Goal: Information Seeking & Learning: Find specific fact

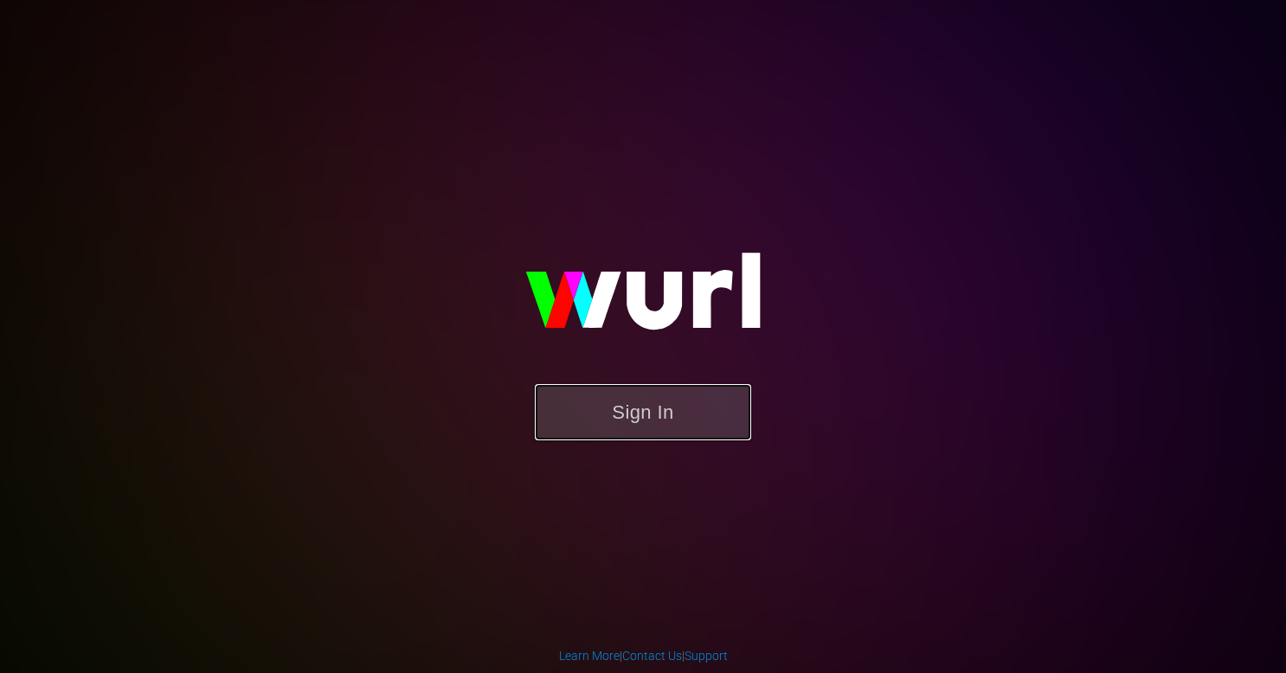
click at [684, 396] on button "Sign In" at bounding box center [643, 412] width 216 height 56
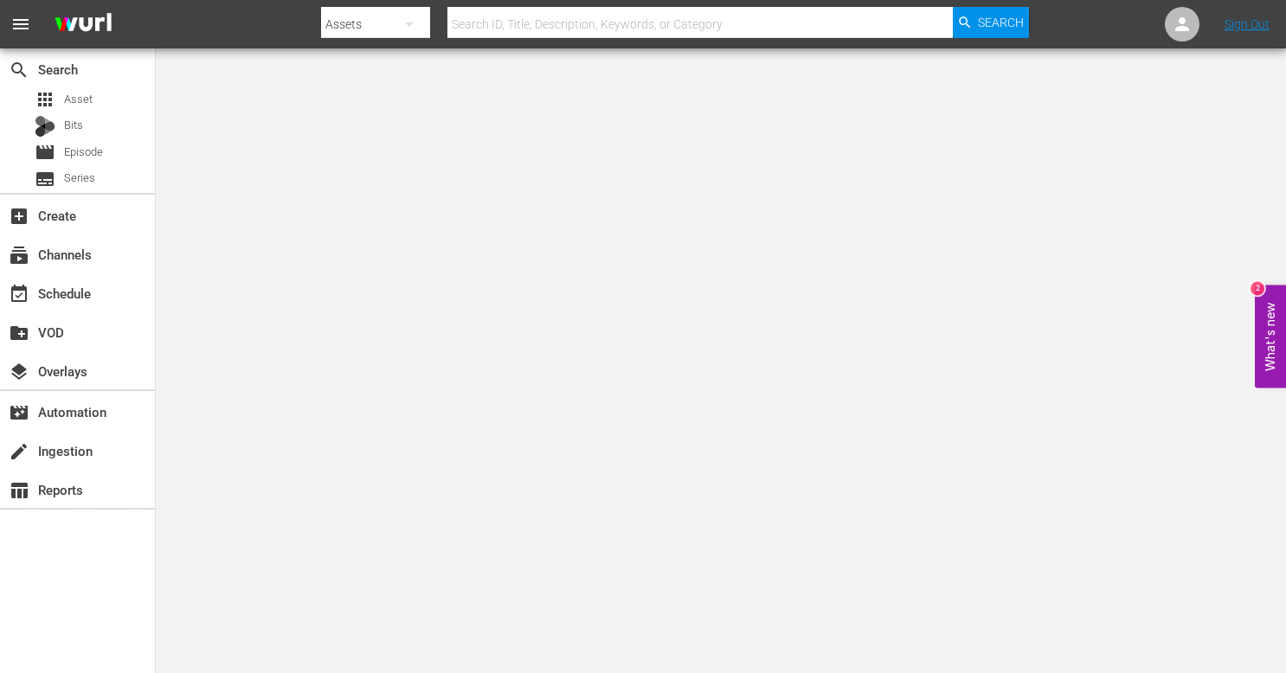
click at [743, 21] on input "text" at bounding box center [701, 24] width 506 height 42
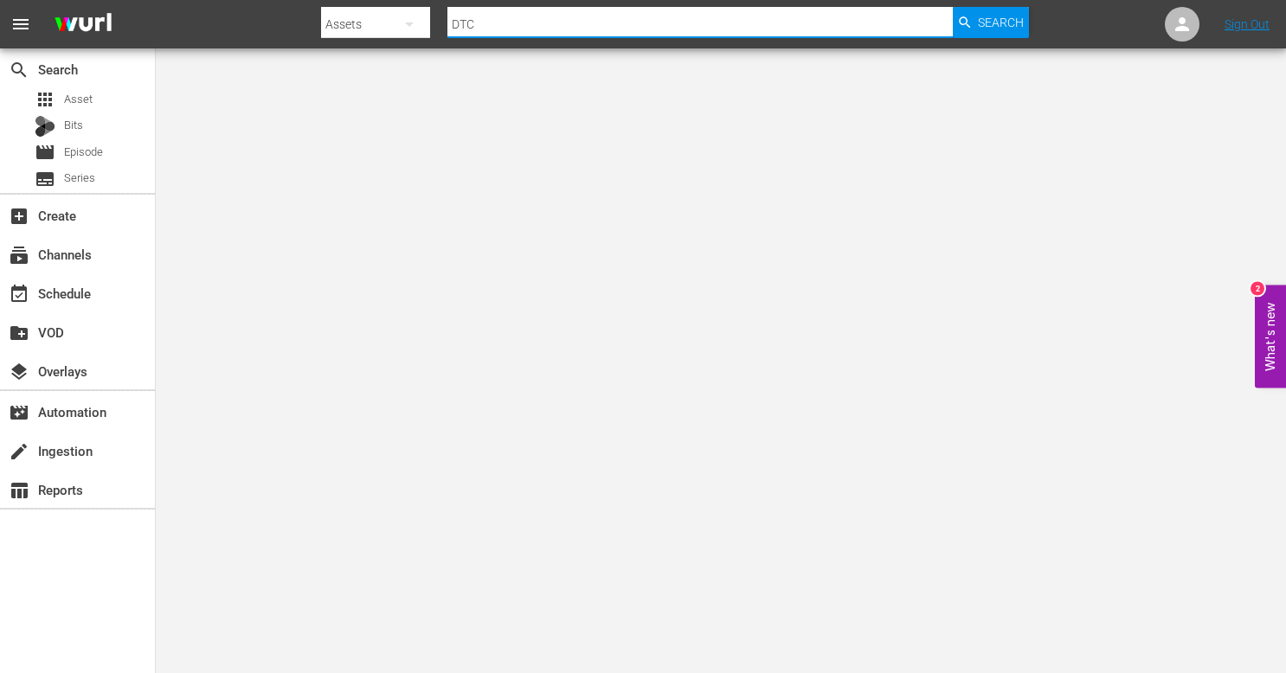
type input "DTC"
click at [740, 19] on input "text" at bounding box center [701, 24] width 506 height 42
type input "ghost stories"
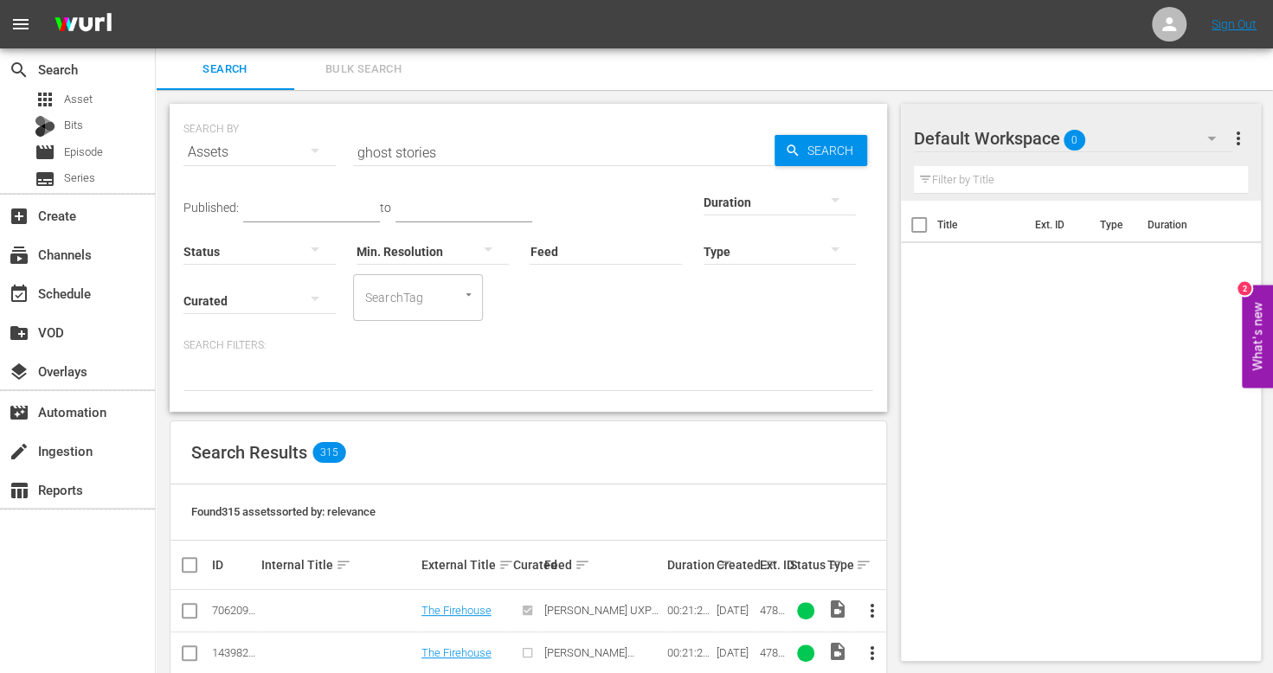
click at [771, 257] on div at bounding box center [780, 251] width 152 height 48
click at [757, 359] on div "Promo" at bounding box center [779, 360] width 152 height 28
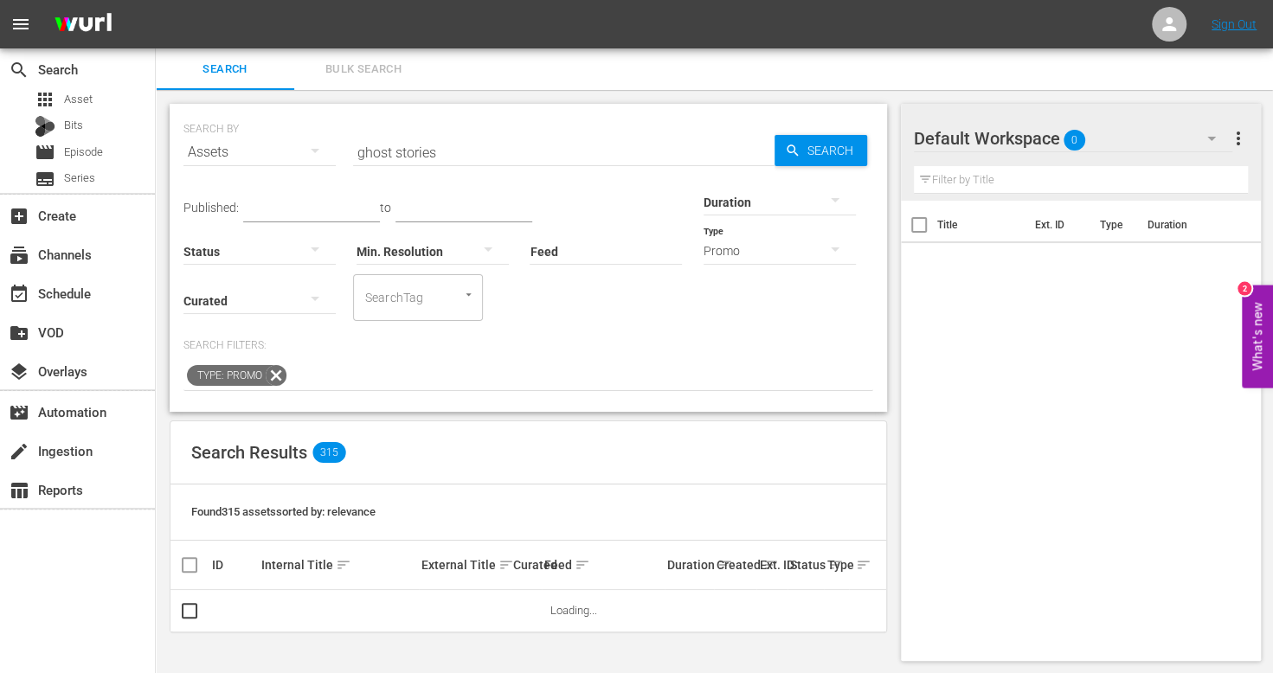
click at [862, 351] on p "Search Filters:" at bounding box center [529, 345] width 690 height 15
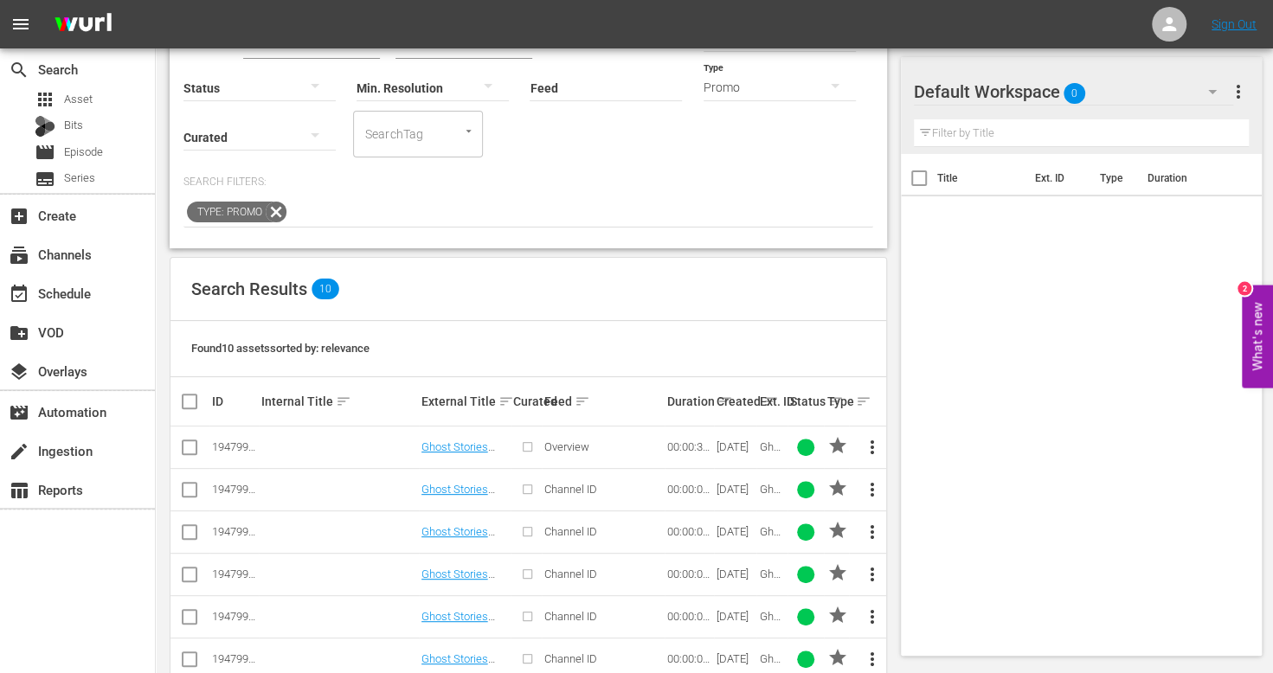
scroll to position [318, 0]
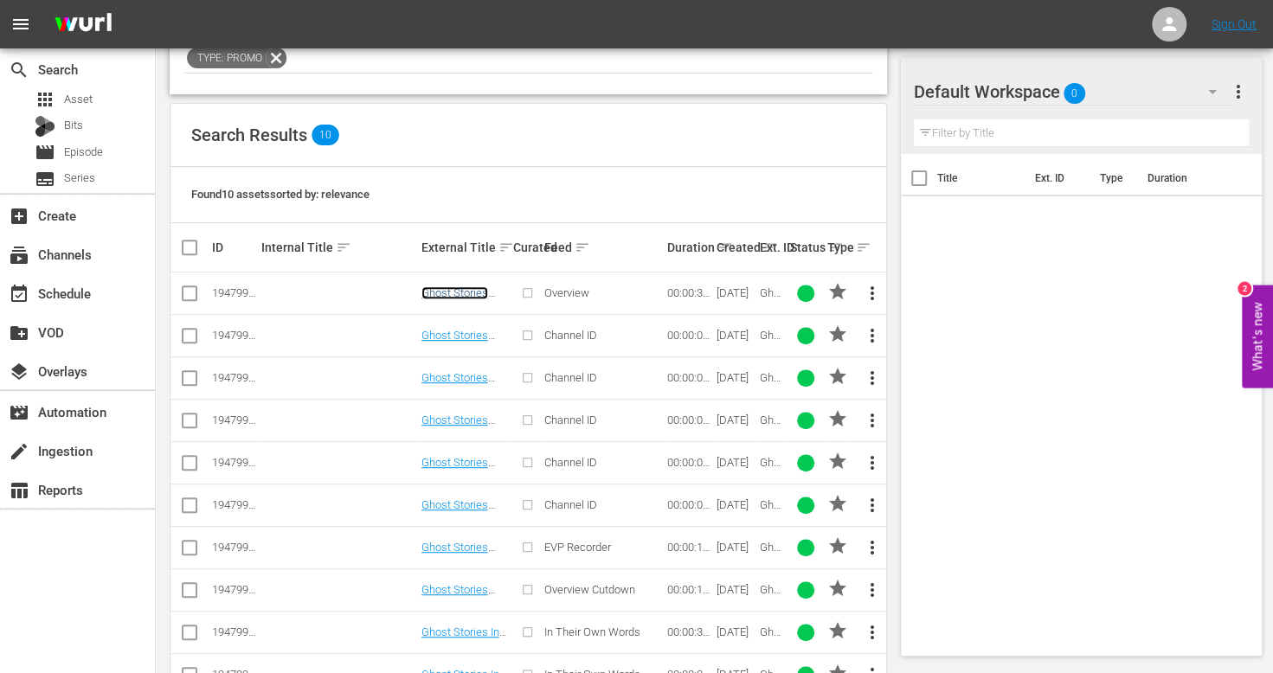
click at [463, 293] on link "Ghost Stories Overview Promo 30" at bounding box center [462, 306] width 80 height 39
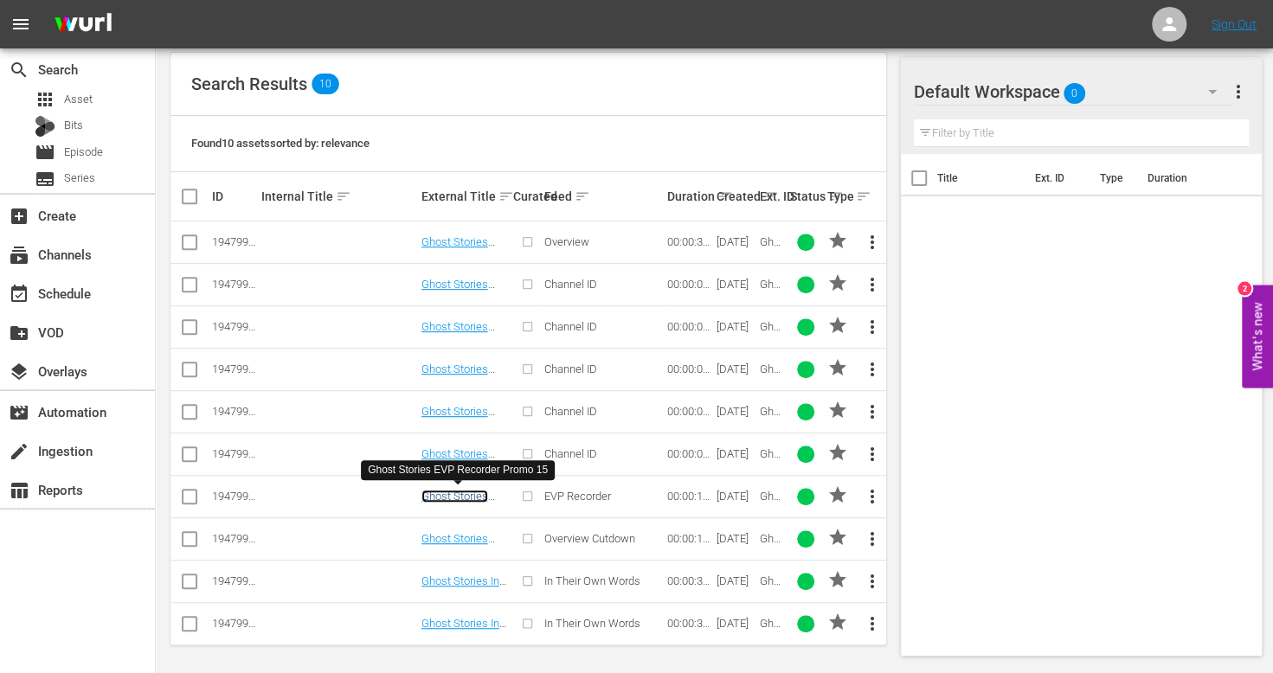
click at [478, 495] on link "Ghost Stories EVP Recorder Promo 15" at bounding box center [455, 509] width 67 height 39
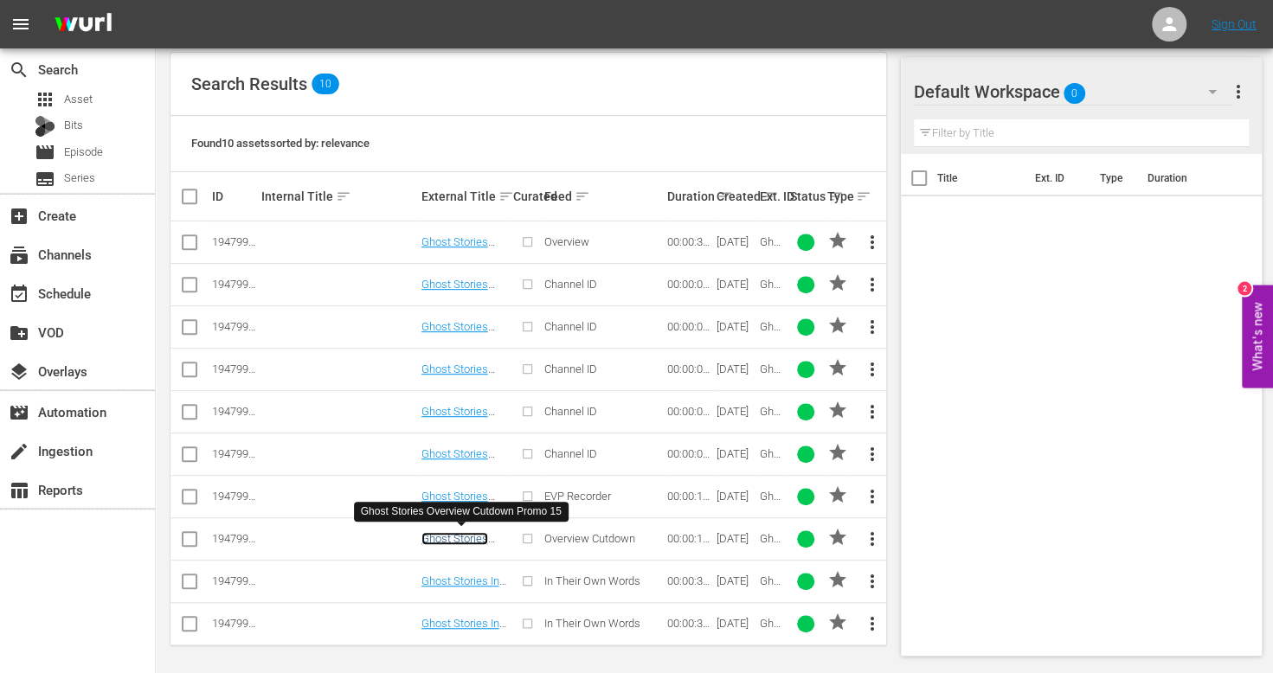
click at [463, 537] on link "Ghost Stories Overview Cutdown Promo 15" at bounding box center [461, 558] width 79 height 52
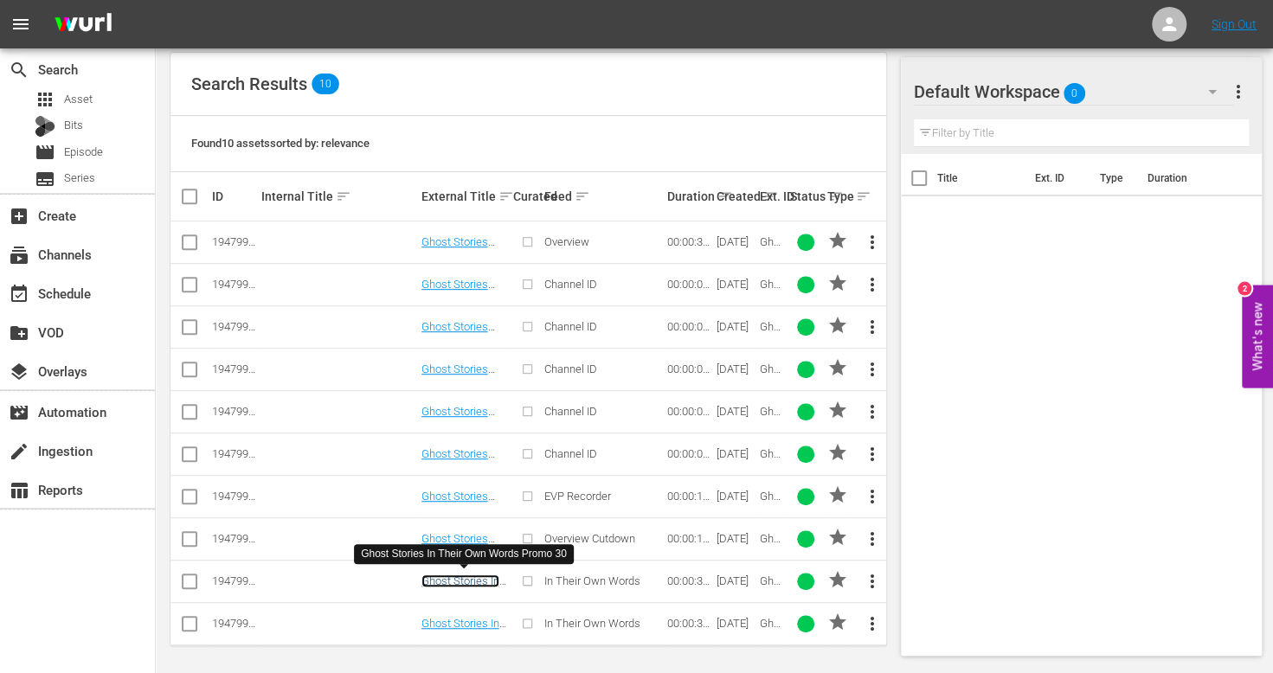
click at [465, 575] on link "Ghost Stories In Their Own Words Promo 30" at bounding box center [464, 594] width 85 height 39
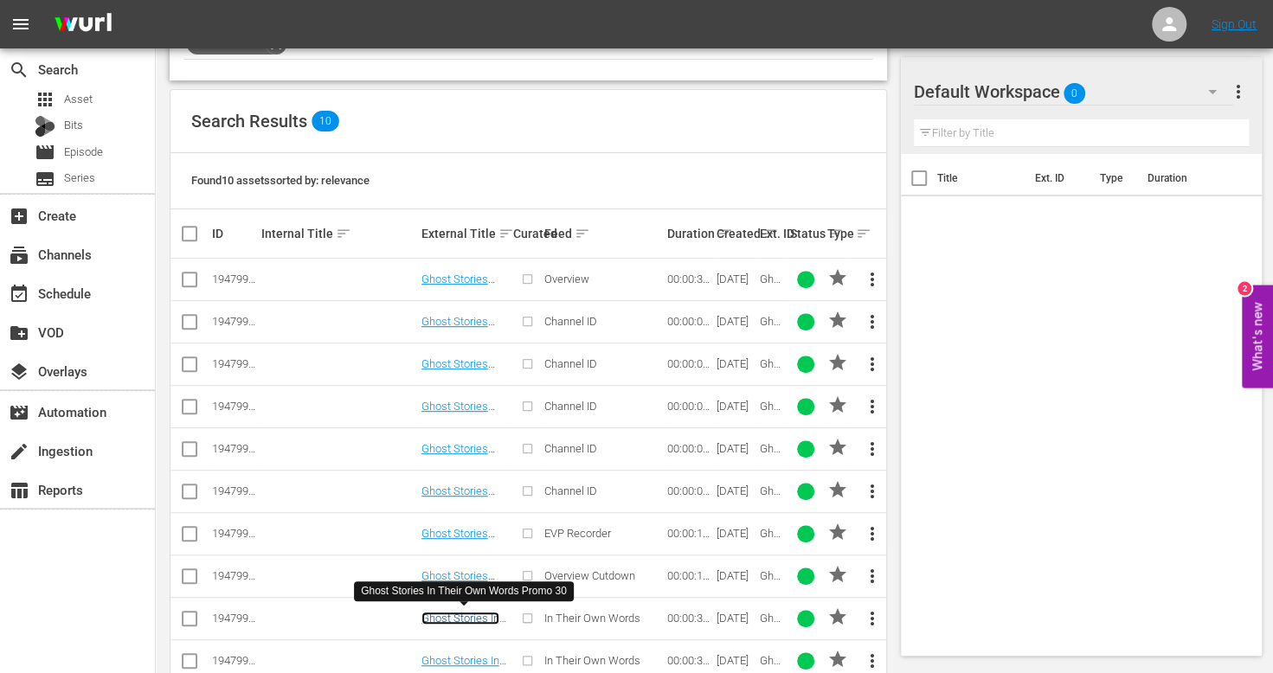
scroll to position [0, 0]
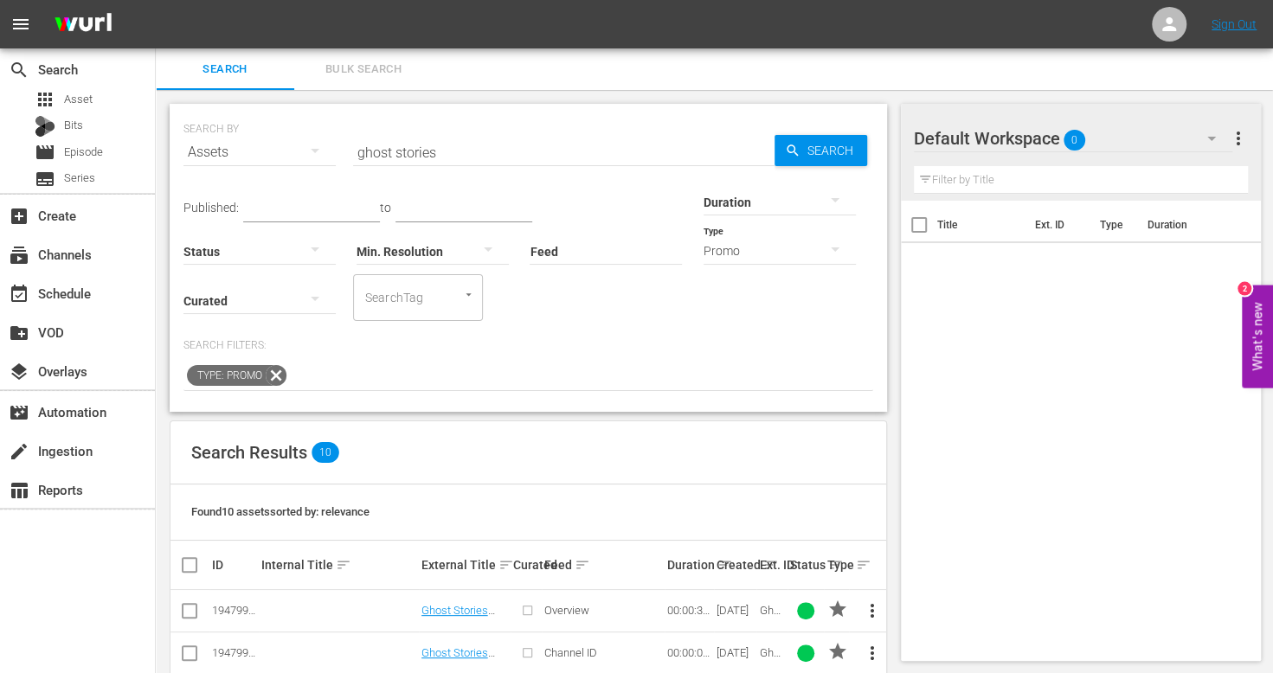
click at [418, 153] on input "ghost stories" at bounding box center [564, 153] width 422 height 42
paste input "oscilloscope"
type input "oscilloscope"
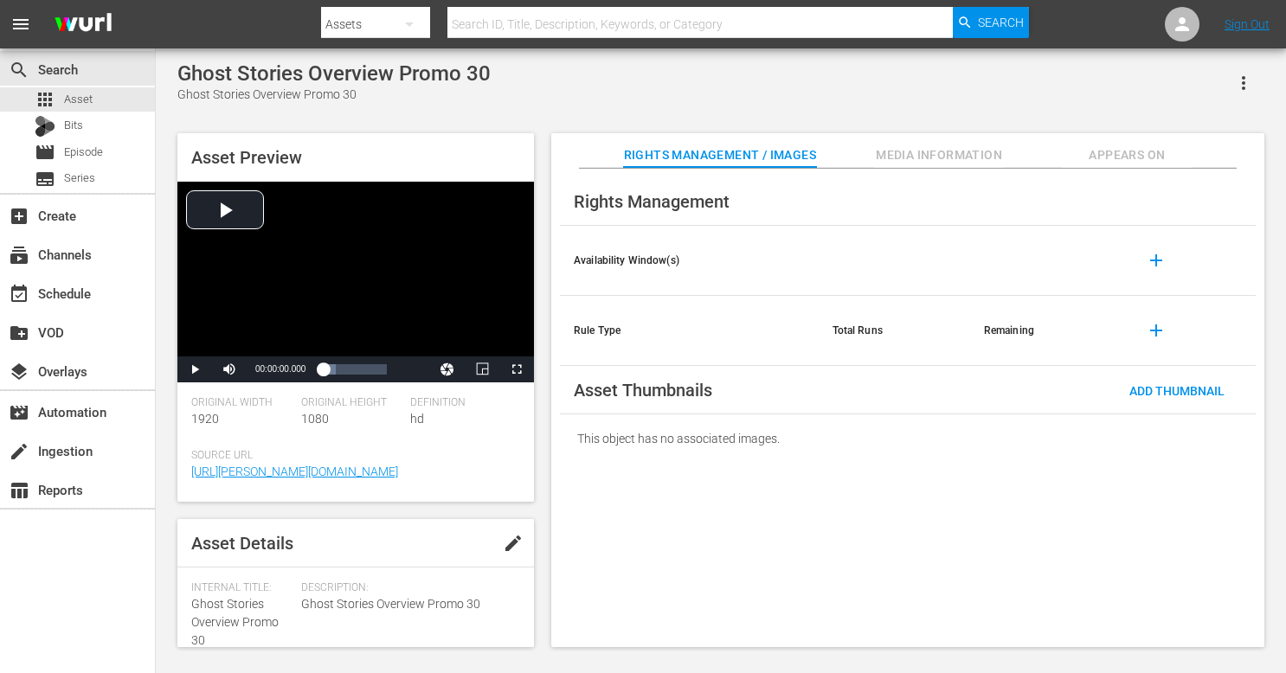
click at [246, 597] on span "Ghost Stories Overview Promo 30" at bounding box center [234, 622] width 87 height 50
copy span "Ghost Stories Overview Promo 30"
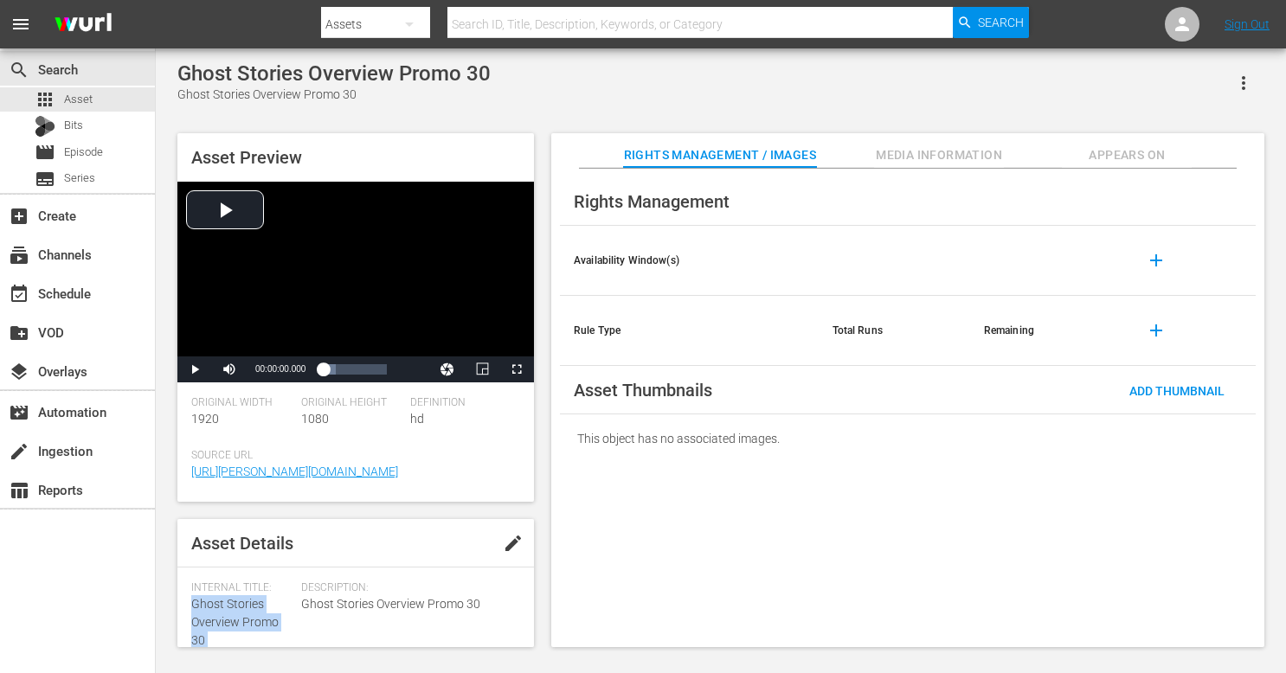
scroll to position [172, 0]
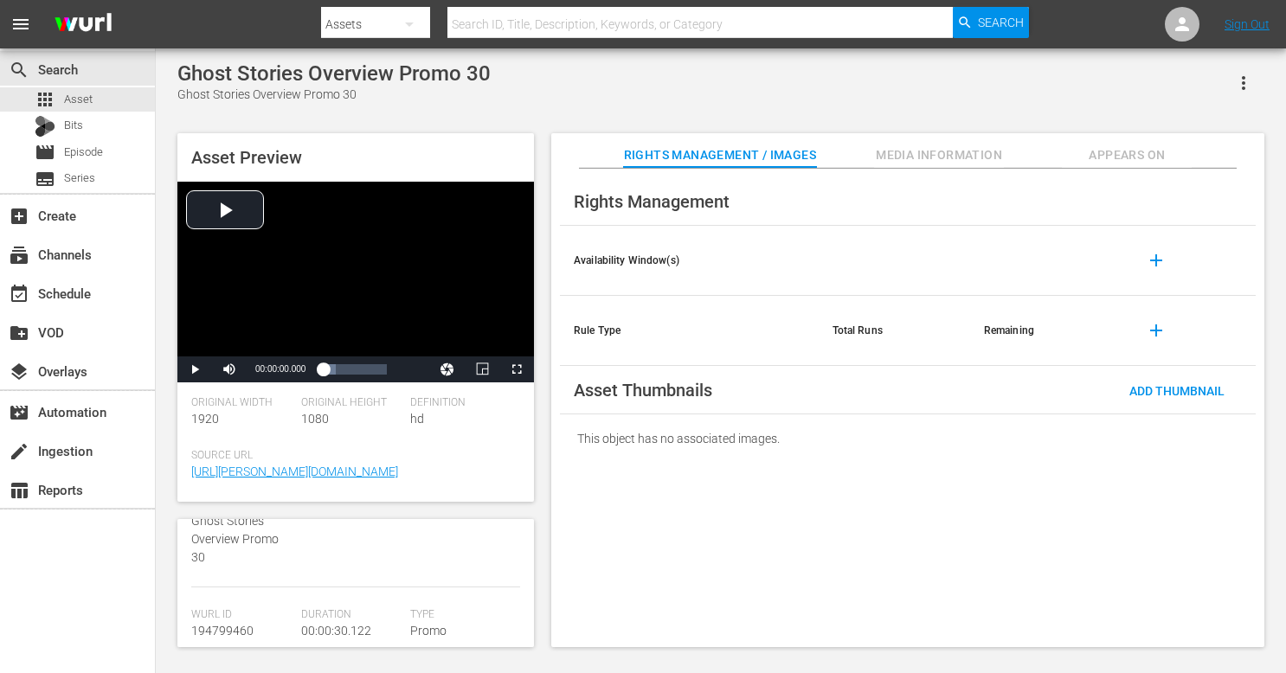
click at [219, 634] on span "194799460" at bounding box center [222, 631] width 62 height 14
copy span "194799460"
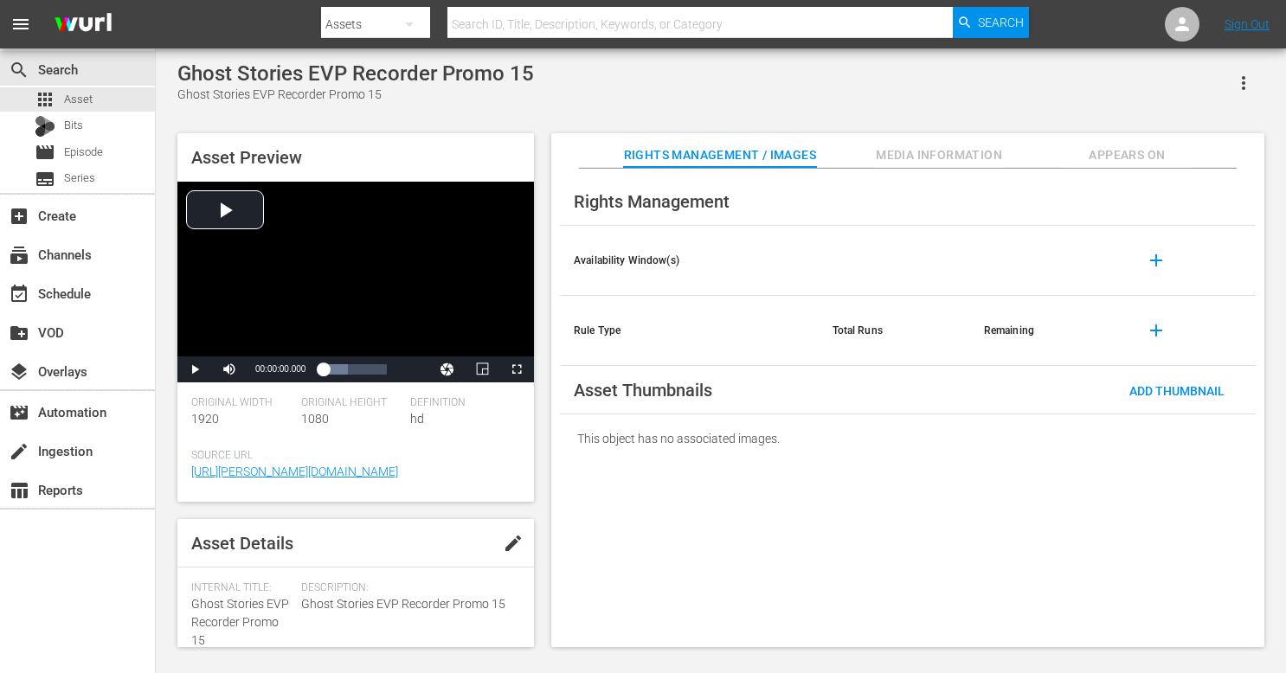
click at [233, 615] on span "Ghost Stories EVP Recorder Promo 15" at bounding box center [240, 622] width 98 height 50
click at [233, 615] on div "Internal Title: Ghost Stories EVP Recorder Promo 15" at bounding box center [241, 616] width 101 height 68
copy span "Ghost Stories EVP Recorder Promo 15"
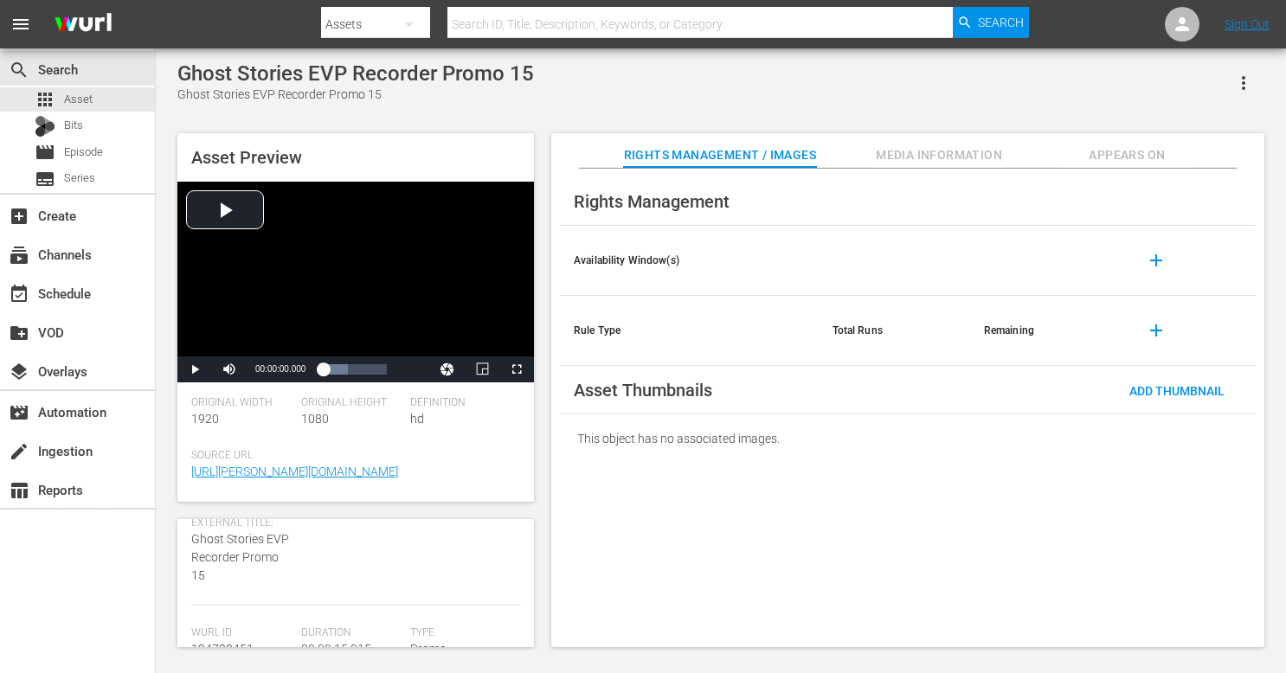
scroll to position [179, 0]
click at [234, 623] on span "194799451" at bounding box center [222, 624] width 62 height 14
copy span "194799451"
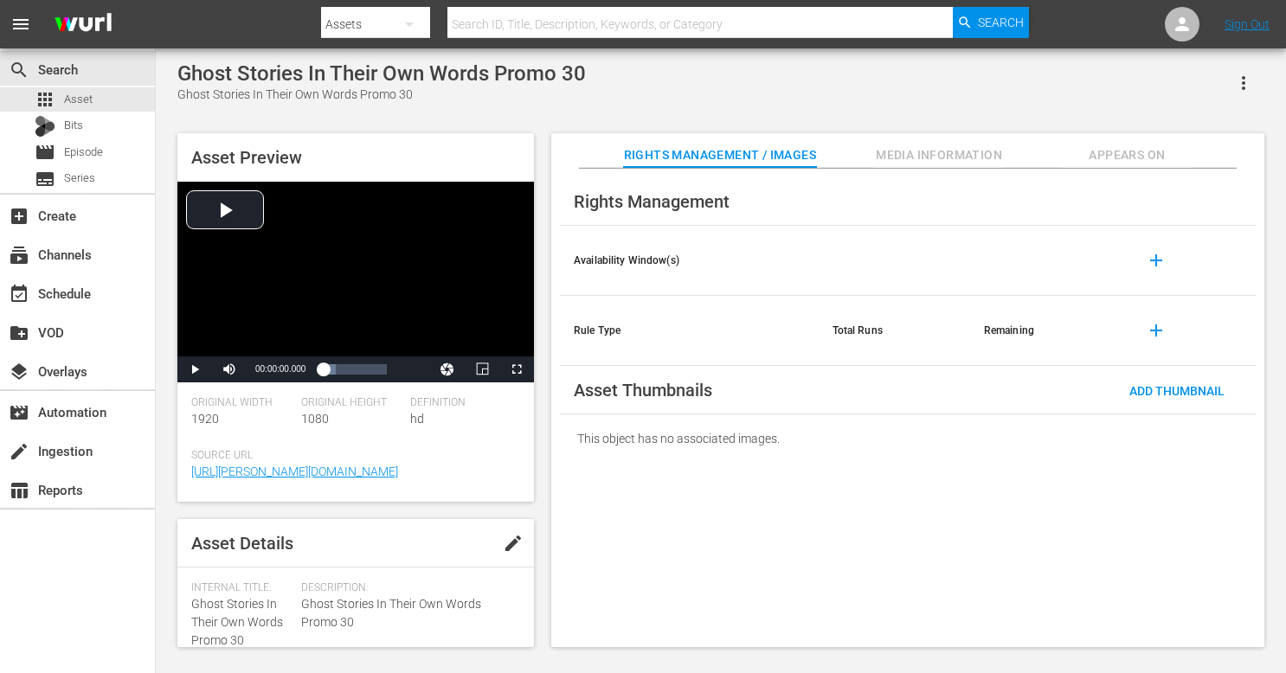
click at [250, 612] on div "Internal Title: Ghost Stories In Their Own Words Promo 30" at bounding box center [241, 616] width 101 height 68
copy span "Ghost Stories In Their Own Words Promo 30"
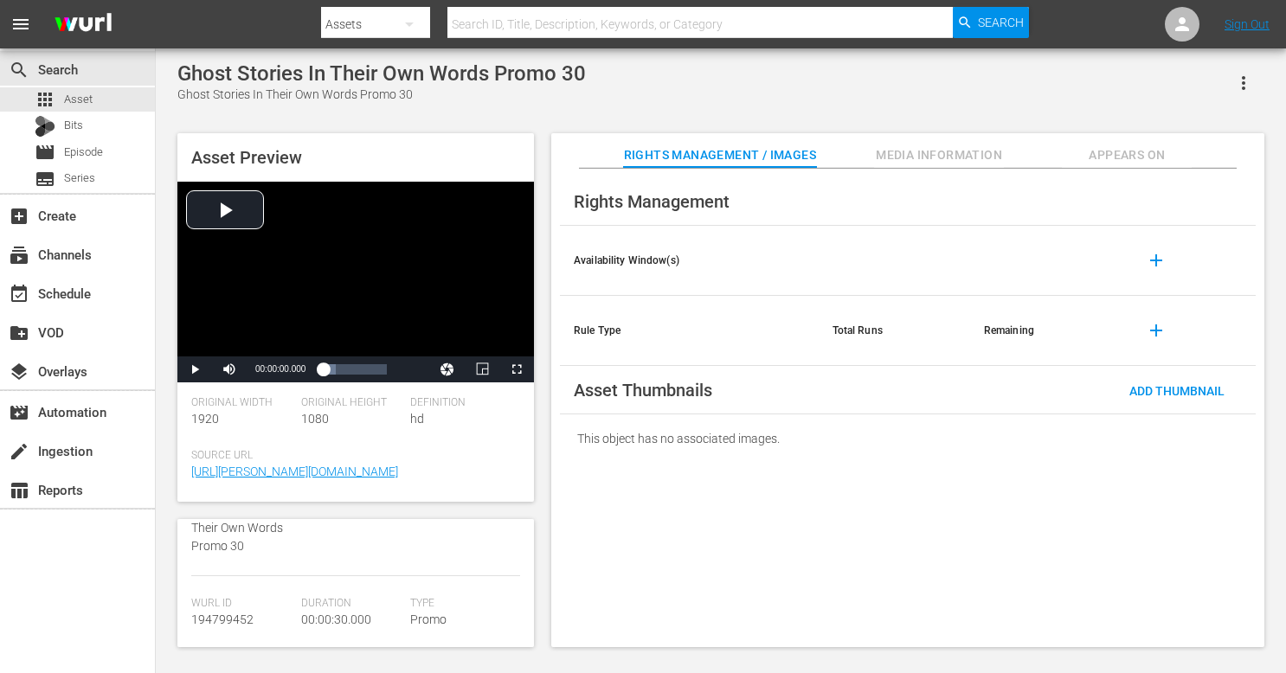
click at [239, 613] on span "194799452" at bounding box center [222, 620] width 62 height 14
copy span "194799452"
click at [218, 621] on span "Ghost Stories Overview Cutdown Promo 15" at bounding box center [241, 622] width 100 height 50
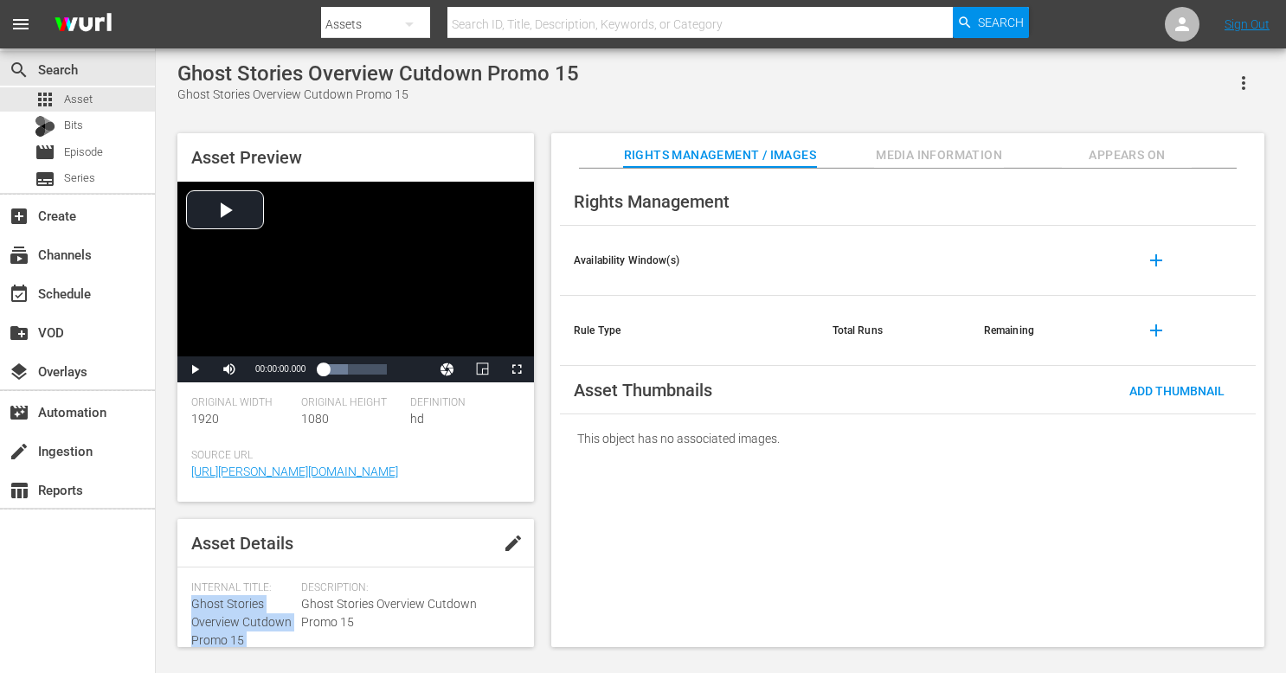
click at [218, 621] on span "Ghost Stories Overview Cutdown Promo 15" at bounding box center [241, 622] width 100 height 50
copy span "Ghost Stories Overview Cutdown Promo 15"
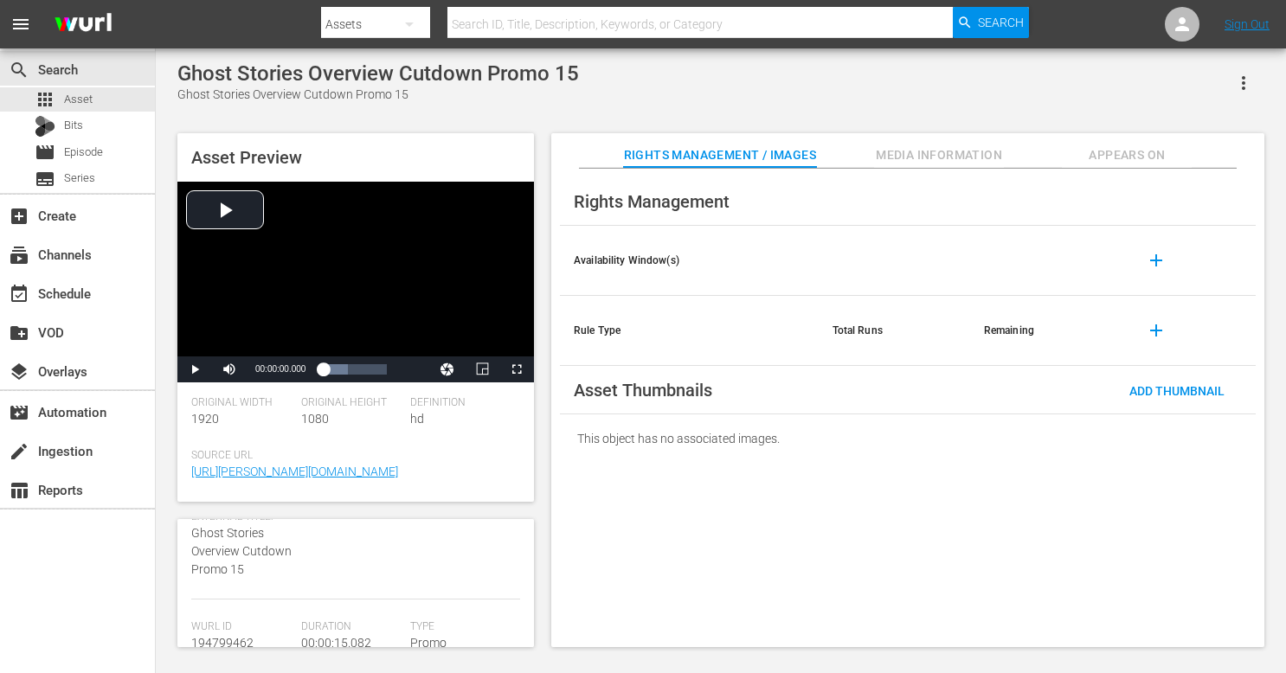
scroll to position [204, 0]
click at [227, 609] on div "[PERSON_NAME] Id 194799462" at bounding box center [246, 602] width 110 height 53
click at [226, 601] on span "194799462" at bounding box center [222, 599] width 62 height 14
copy span "194799462"
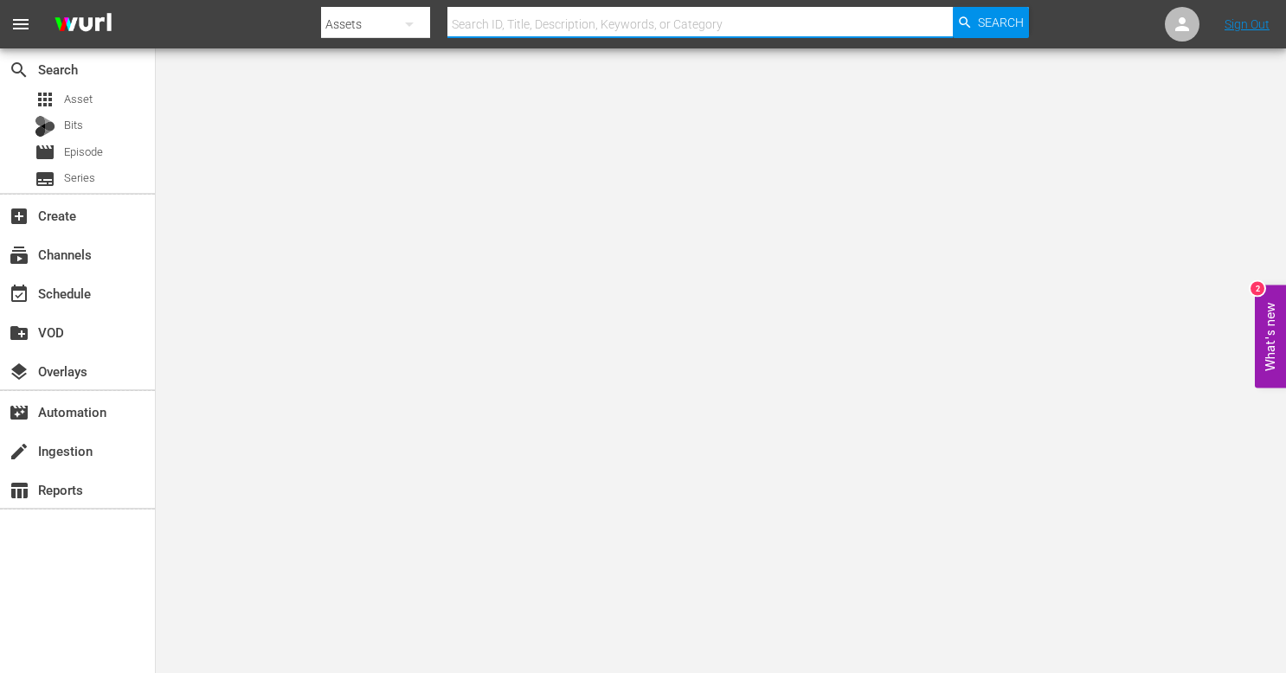
click at [590, 29] on input "text" at bounding box center [701, 24] width 506 height 42
paste input "30_wurl_lifetime_[MEDICAL_DATA]_psa_movie_favorites__09252025_k8xz"
type input "30_wurl_lifetime_[MEDICAL_DATA]_psa_movie_favorites__09252025_k8xz"
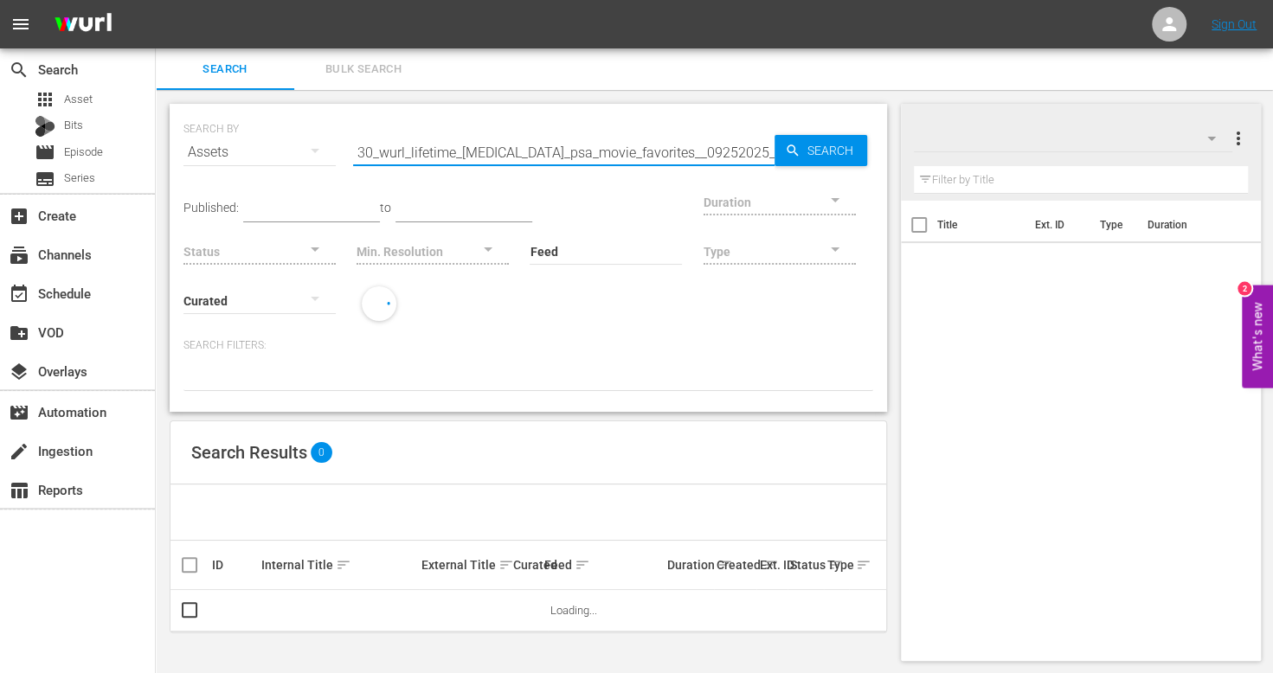
click at [552, 144] on input "30_wurl_lifetime_breast_cancer_psa_movie_favorites__09252025_k8xz" at bounding box center [564, 153] width 422 height 42
type input "breast cancer"
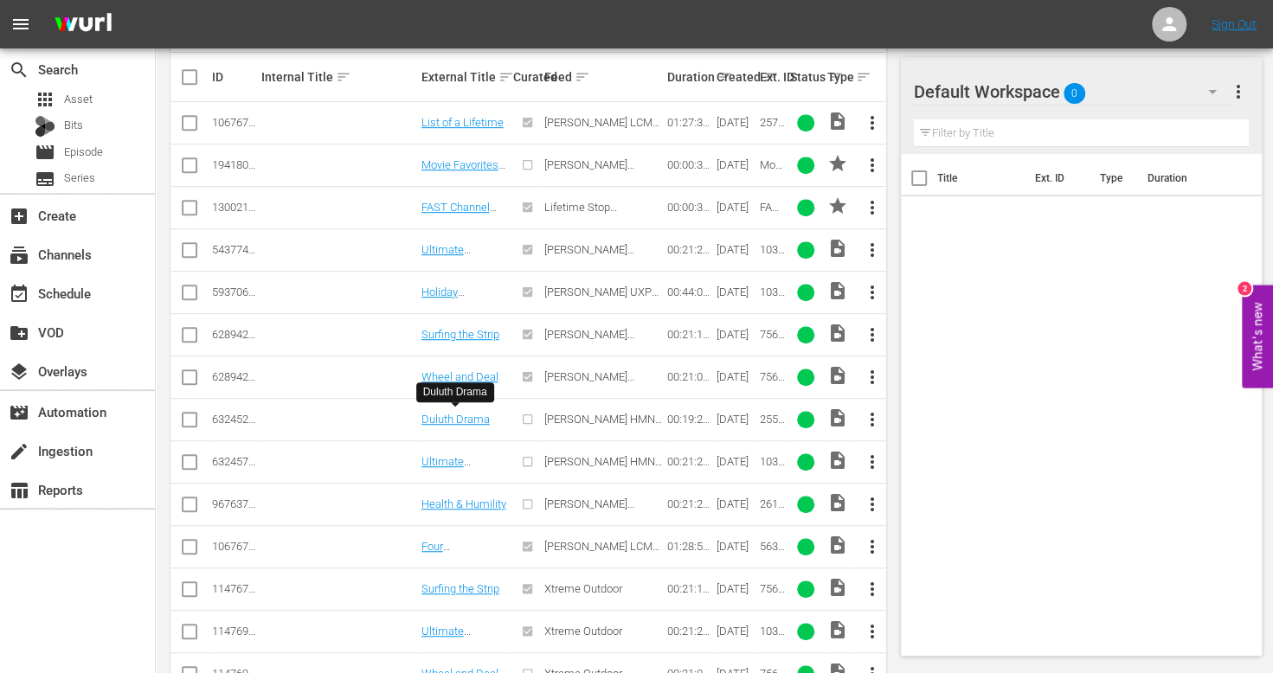
scroll to position [464, 0]
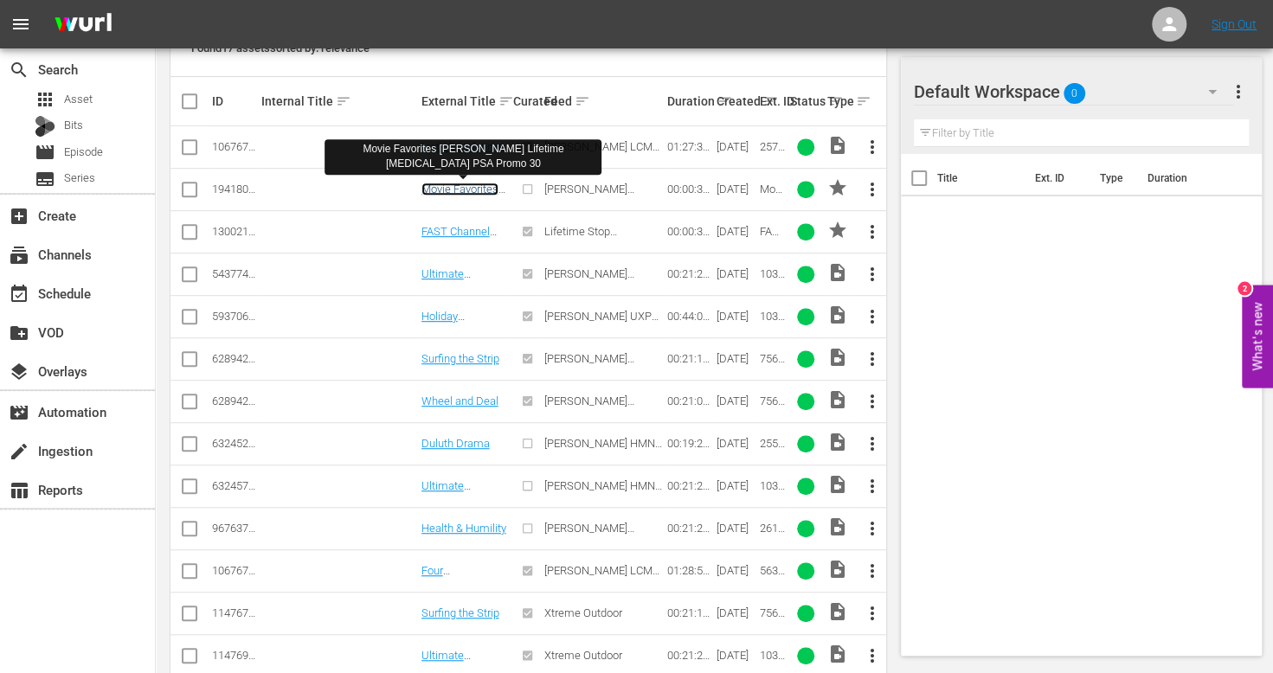
click at [452, 187] on link "Movie Favorites [PERSON_NAME] Lifetime [MEDICAL_DATA] PSA Promo 30" at bounding box center [463, 215] width 83 height 65
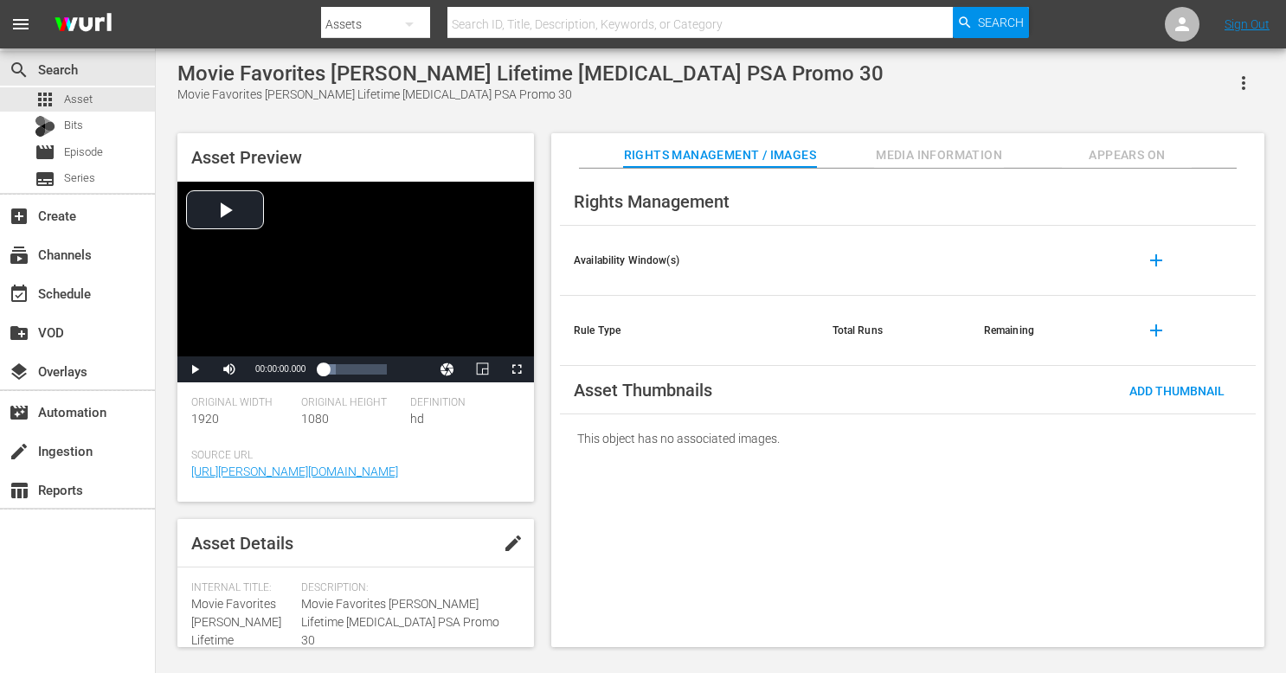
click at [234, 625] on span "Movie Favorites [PERSON_NAME] Lifetime [MEDICAL_DATA] PSA Promo 30" at bounding box center [236, 640] width 90 height 87
copy span "Movie Favorites [PERSON_NAME] Lifetime [MEDICAL_DATA] PSA Promo 30"
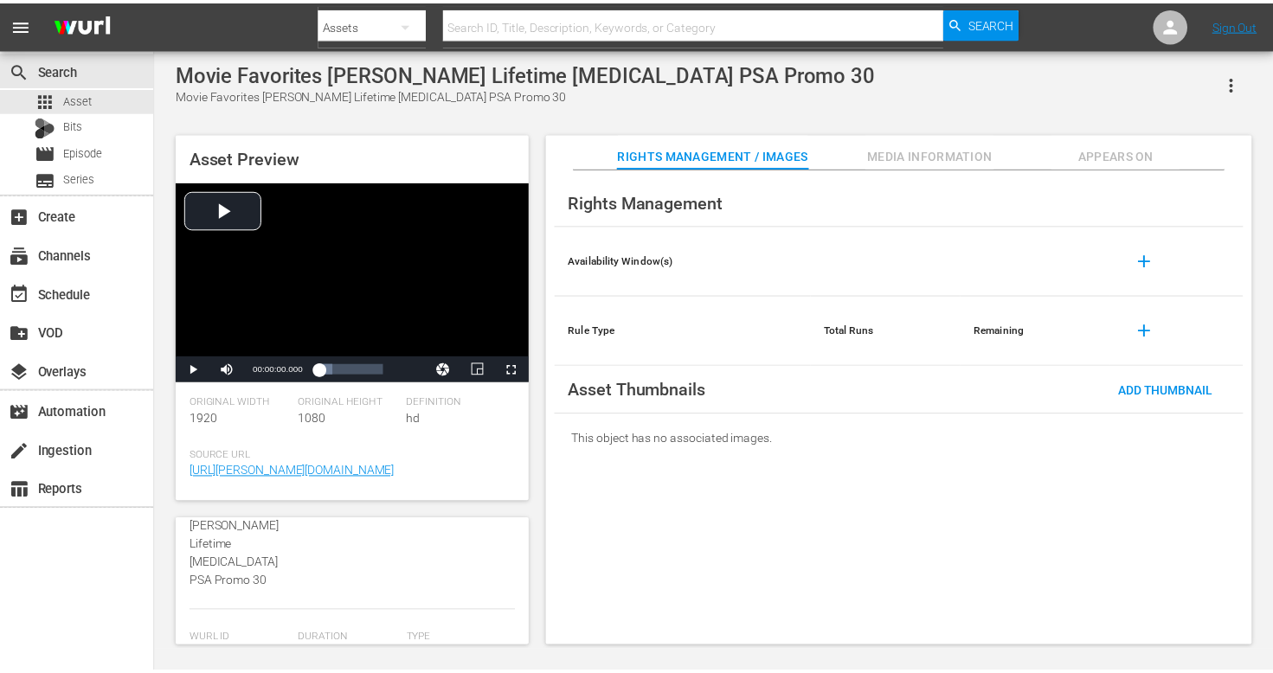
scroll to position [244, 0]
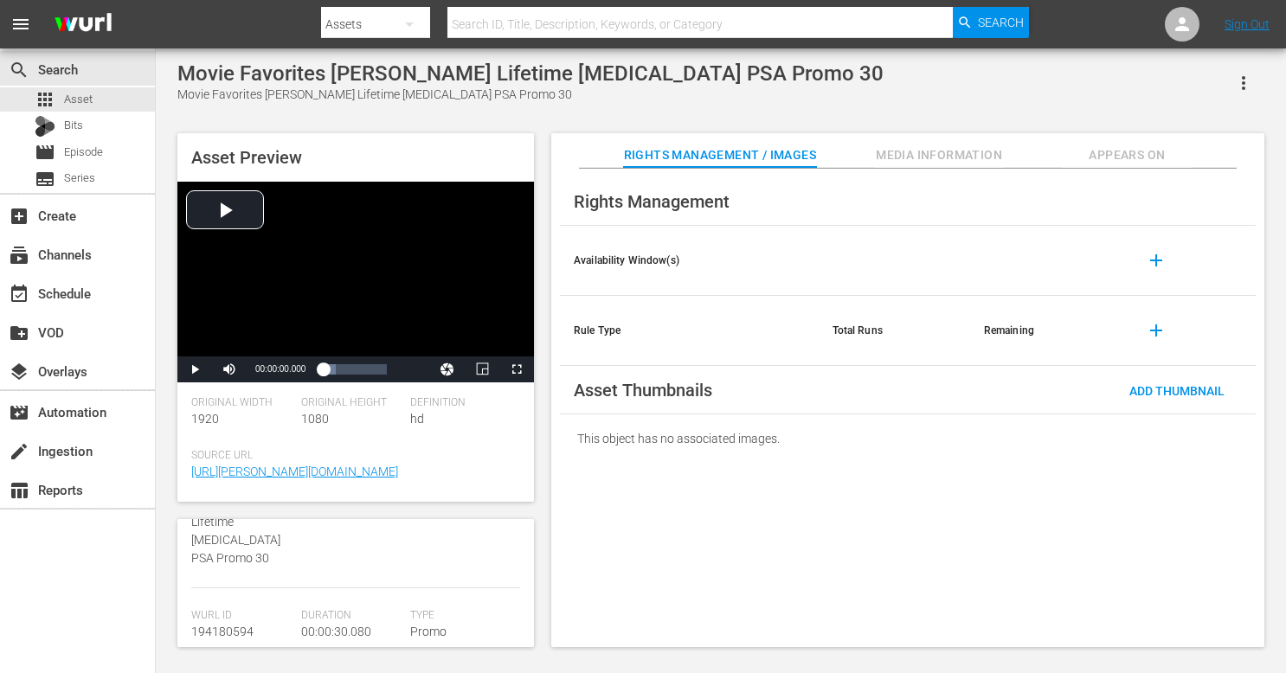
click at [234, 625] on span "194180594" at bounding box center [222, 632] width 62 height 14
copy span "194180594"
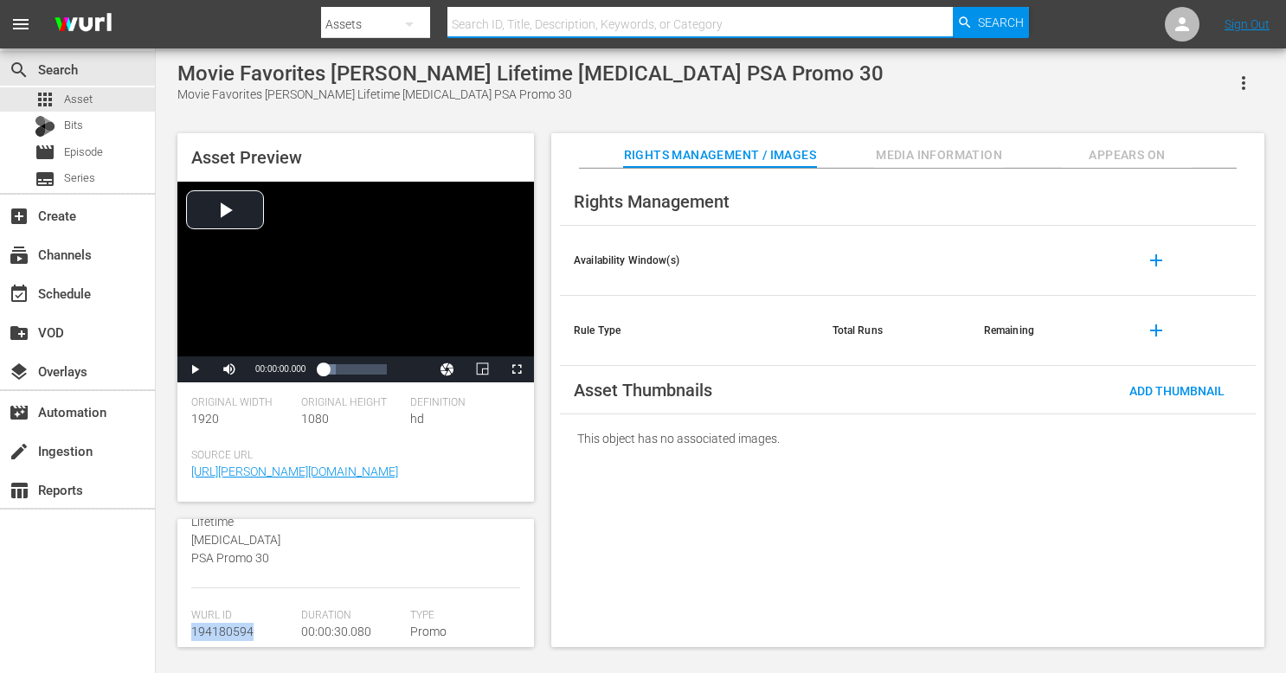
click at [509, 23] on input "text" at bounding box center [701, 24] width 506 height 42
type input "duck dynasty holiday"
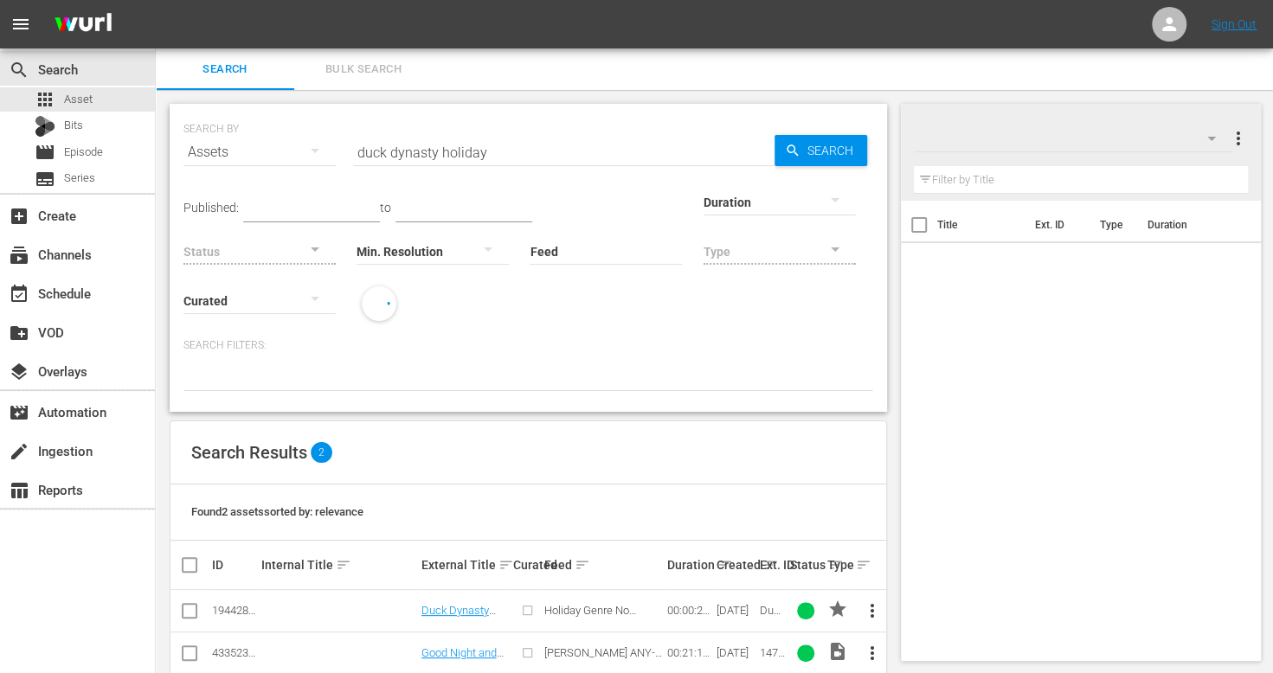
scroll to position [31, 0]
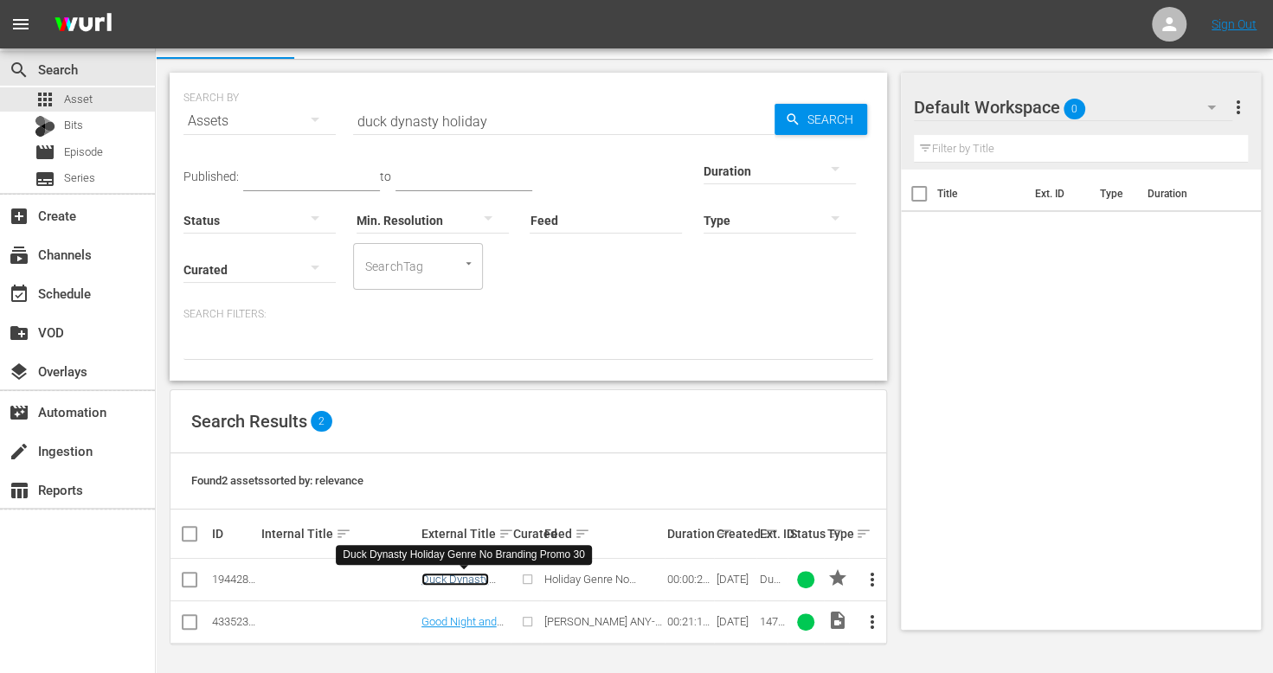
click at [462, 573] on link "Duck Dynasty Holiday Genre No Branding Promo 30" at bounding box center [464, 599] width 85 height 52
click at [476, 137] on input "duck dynasty holiday" at bounding box center [564, 121] width 422 height 42
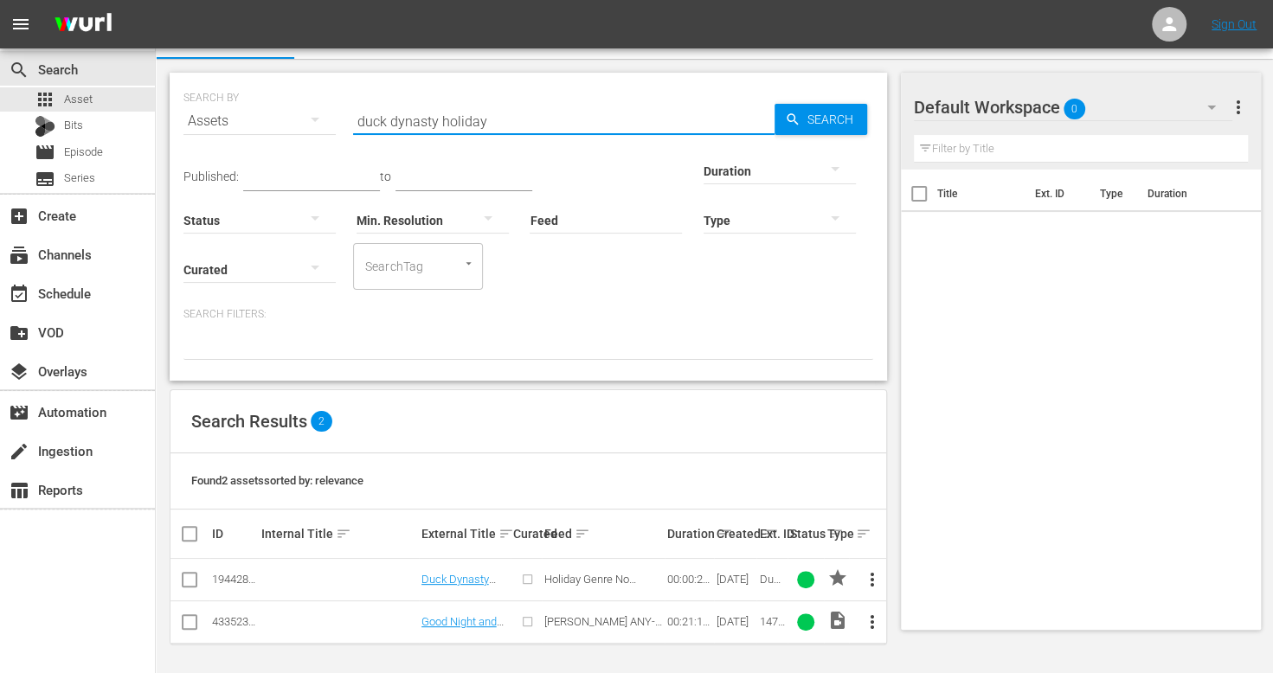
click at [476, 137] on input "duck dynasty holiday" at bounding box center [564, 121] width 422 height 42
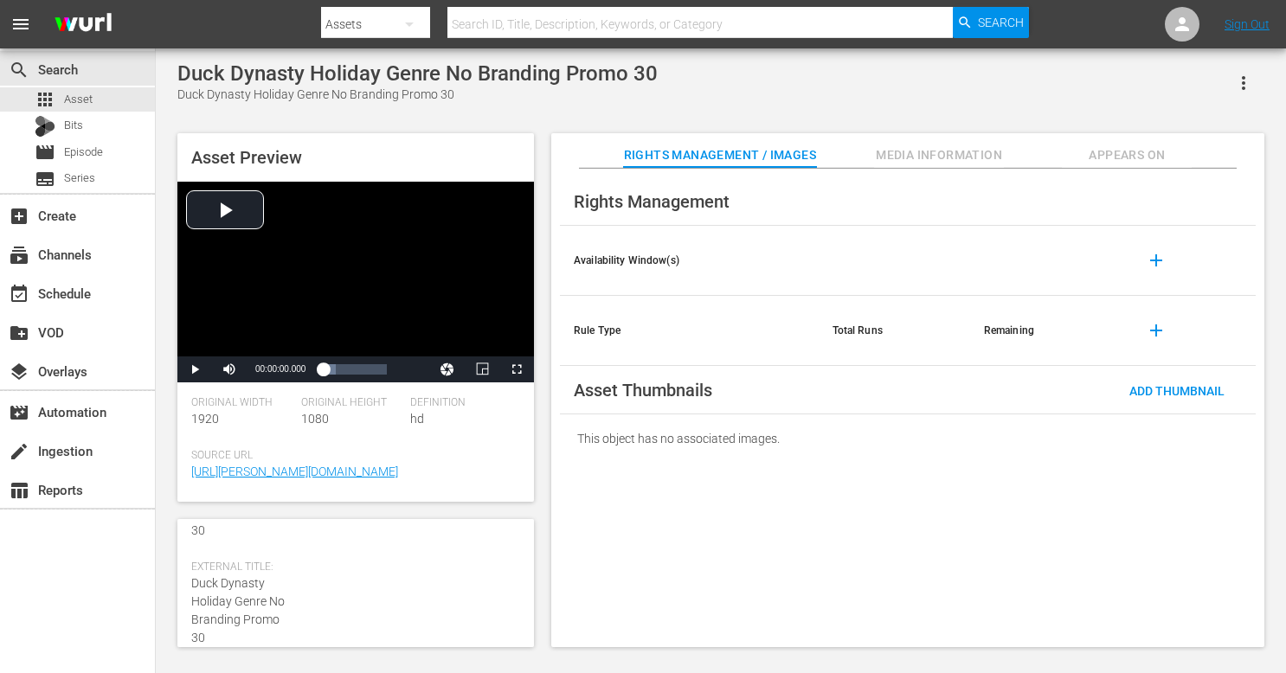
scroll to position [58, 0]
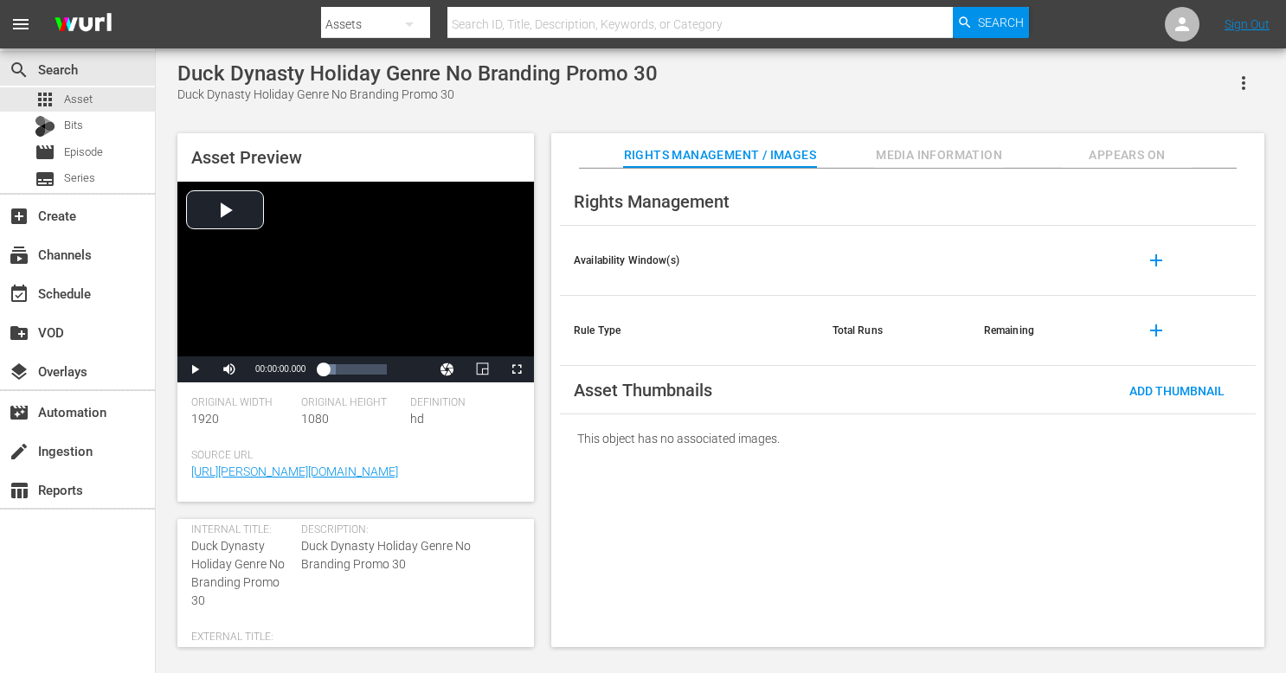
click at [216, 570] on span "Duck Dynasty Holiday Genre No Branding Promo 30" at bounding box center [237, 573] width 93 height 68
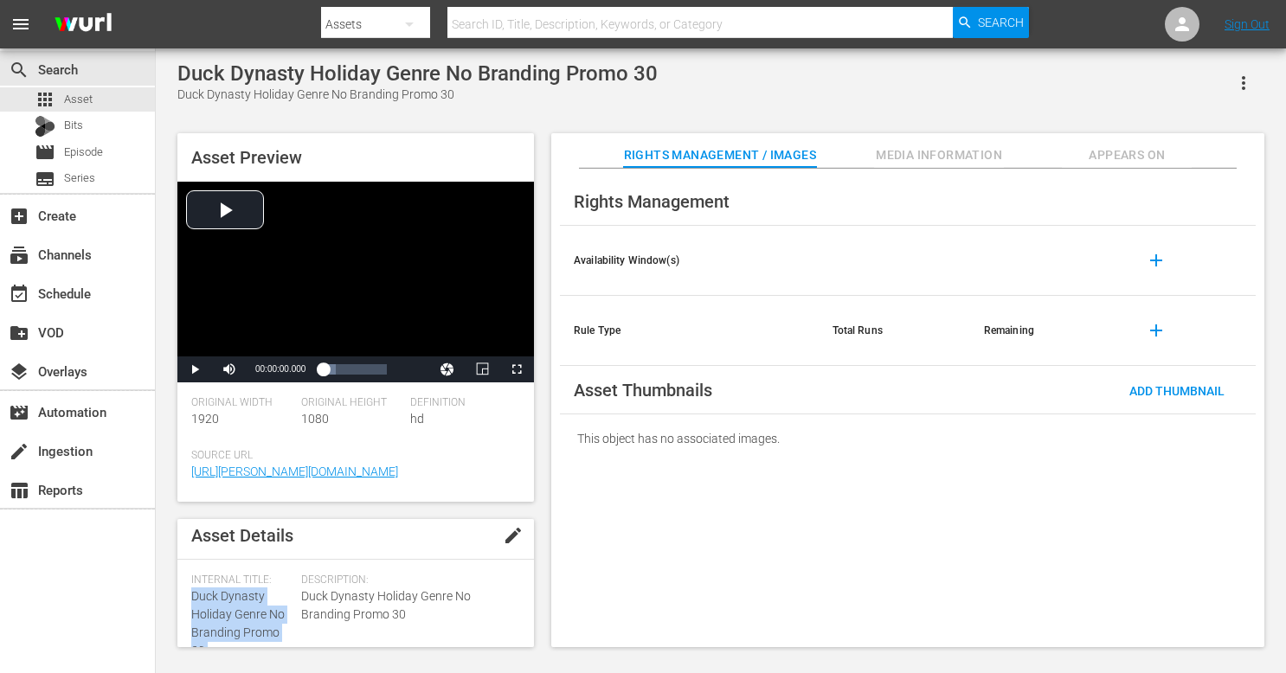
scroll to position [0, 0]
copy span "Duck Dynasty Holiday Genre No Branding Promo 30"
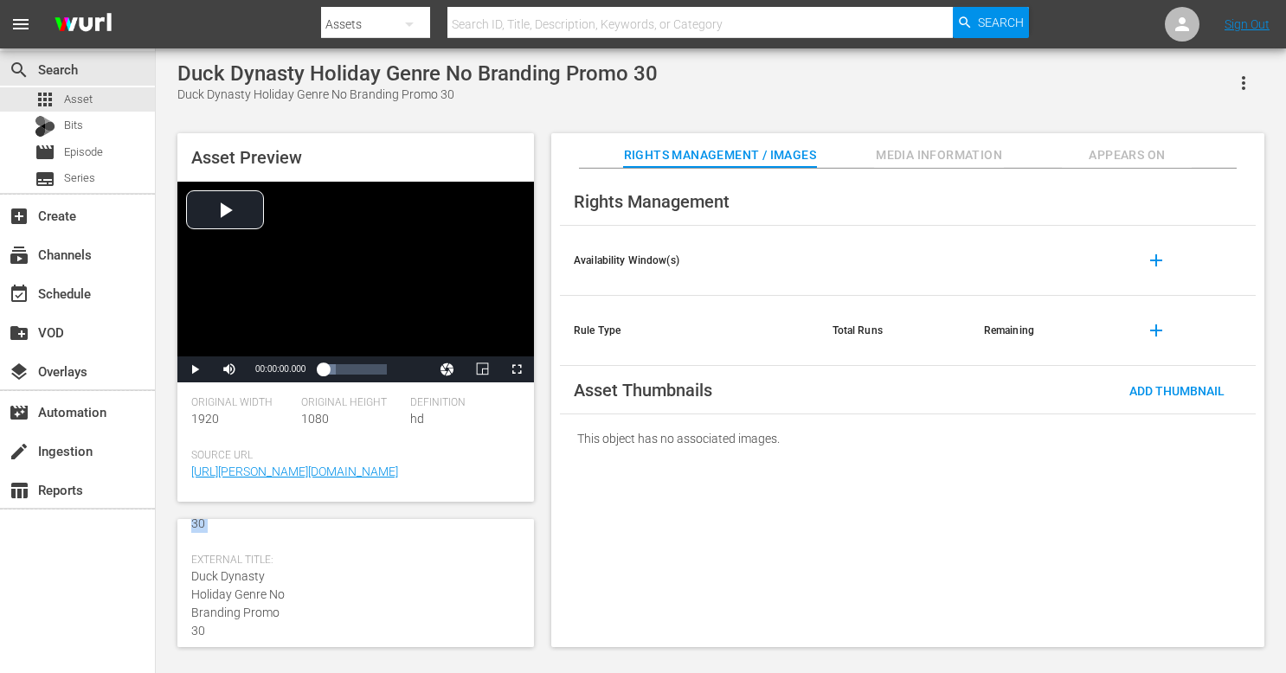
scroll to position [281, 0]
click at [239, 562] on span "194428362" at bounding box center [222, 558] width 62 height 14
copy span "194428362"
